Goal: Task Accomplishment & Management: Manage account settings

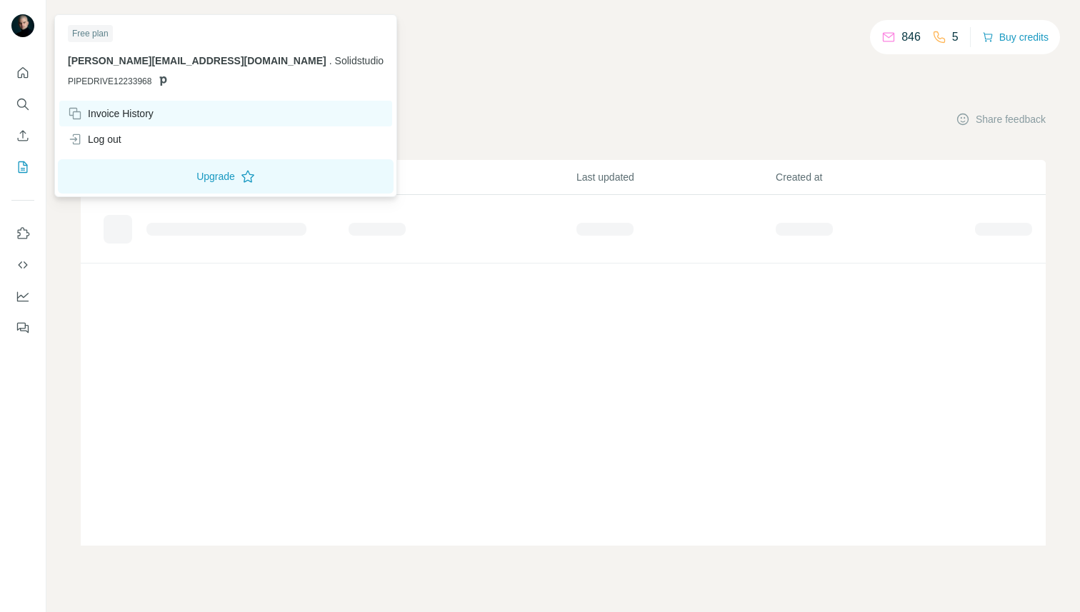
click at [102, 111] on div "Invoice History" at bounding box center [111, 113] width 86 height 14
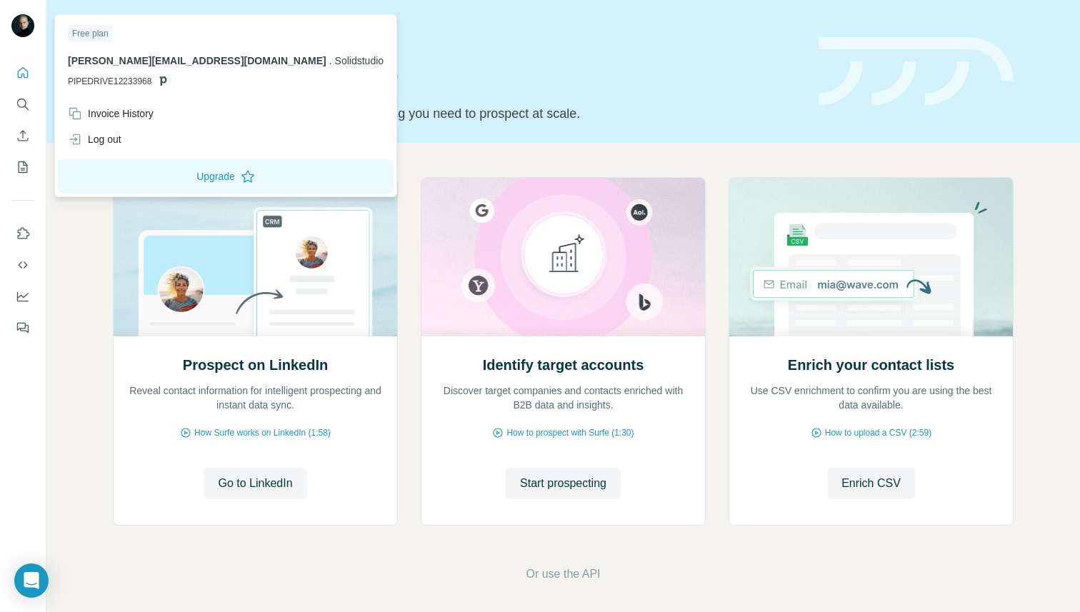
click at [21, 18] on img at bounding box center [22, 25] width 23 height 23
click at [149, 116] on div "Invoice History" at bounding box center [111, 113] width 86 height 14
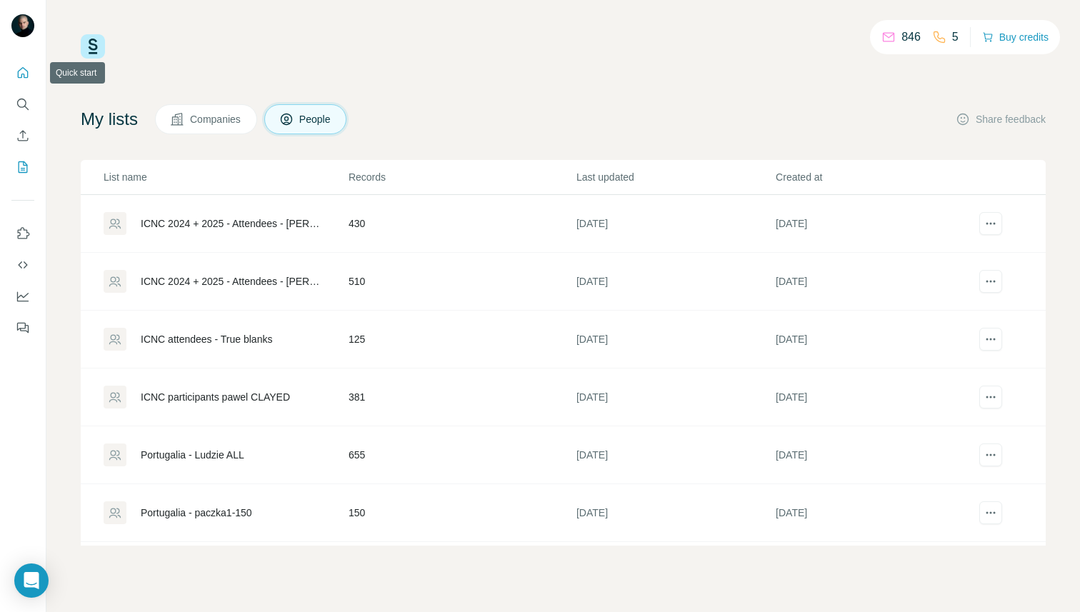
click at [25, 74] on icon "Quick start" at bounding box center [23, 73] width 14 height 14
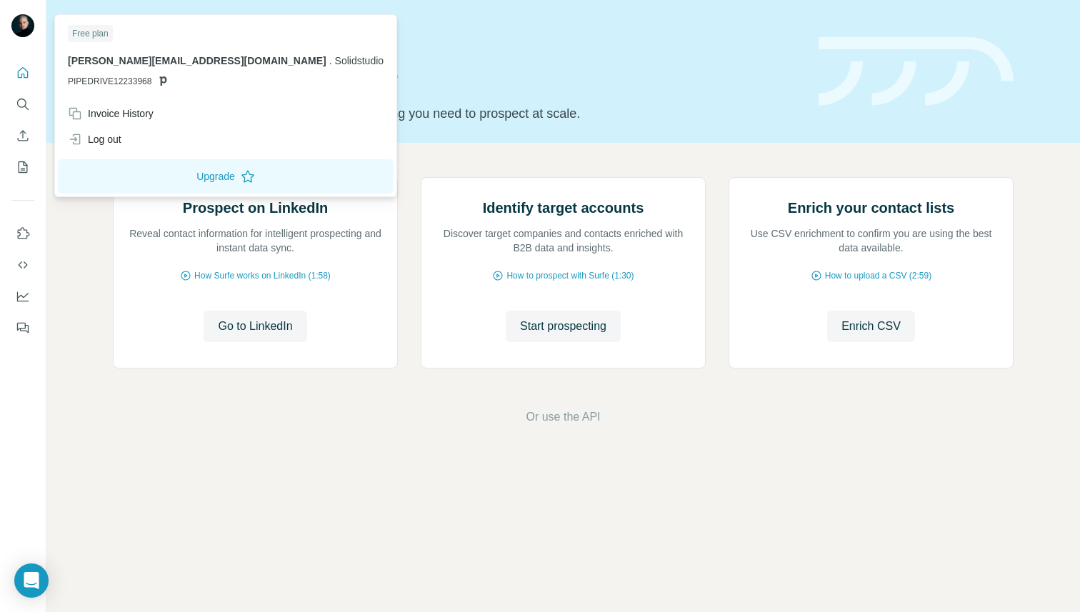
click at [26, 21] on img at bounding box center [22, 25] width 23 height 23
click at [30, 29] on img at bounding box center [22, 25] width 23 height 23
click at [161, 111] on div "Invoice History" at bounding box center [225, 114] width 333 height 26
